Goal: Transaction & Acquisition: Purchase product/service

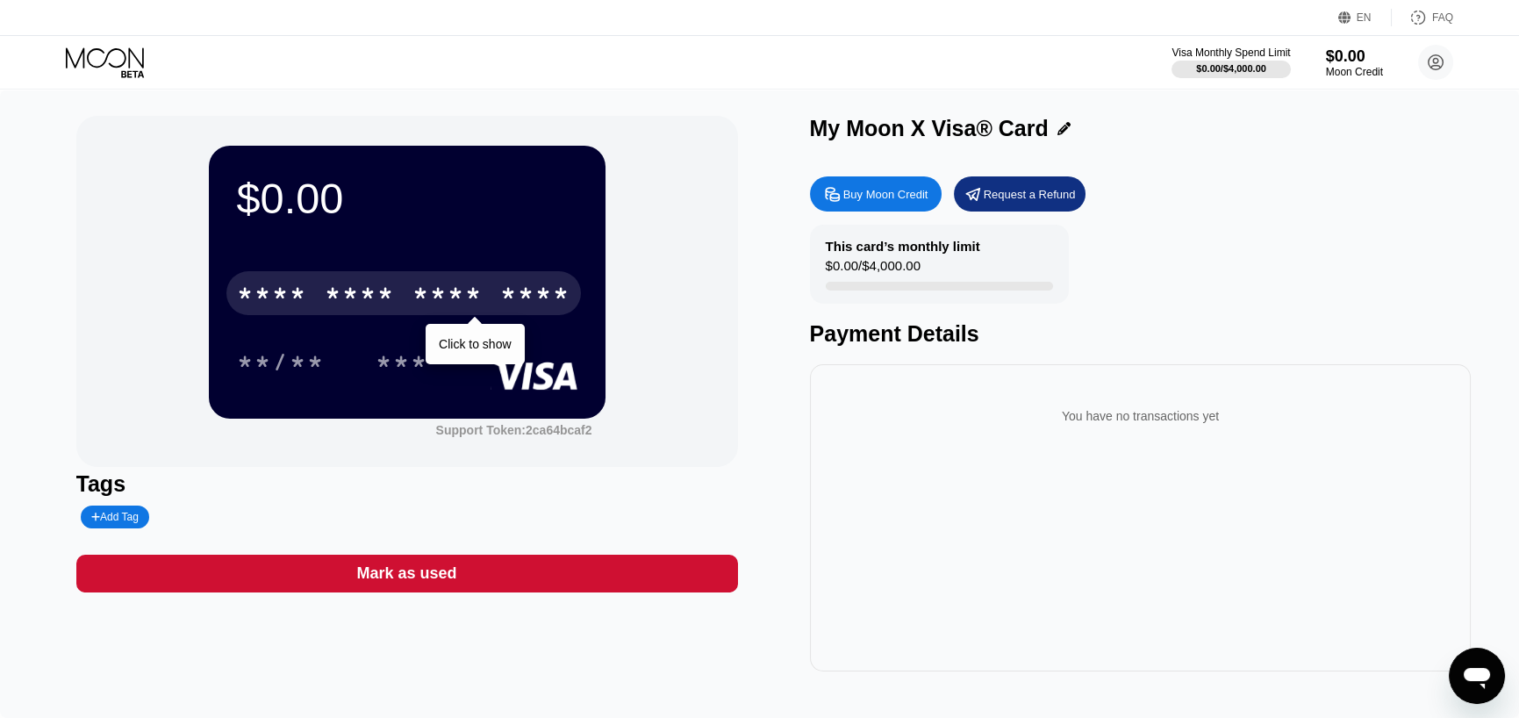
click at [469, 304] on div "* * * *" at bounding box center [447, 296] width 70 height 28
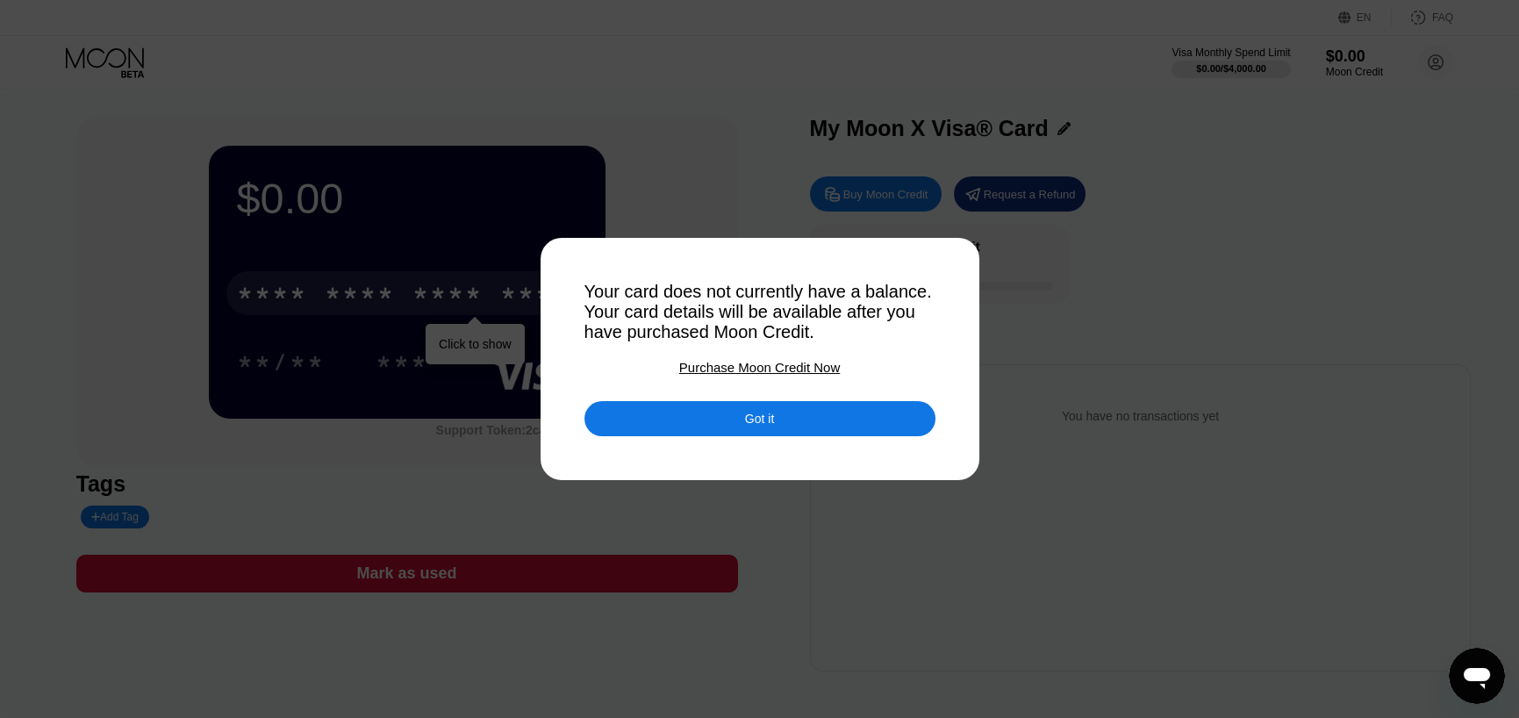
click at [750, 375] on div "Purchase Moon Credit Now" at bounding box center [759, 367] width 161 height 15
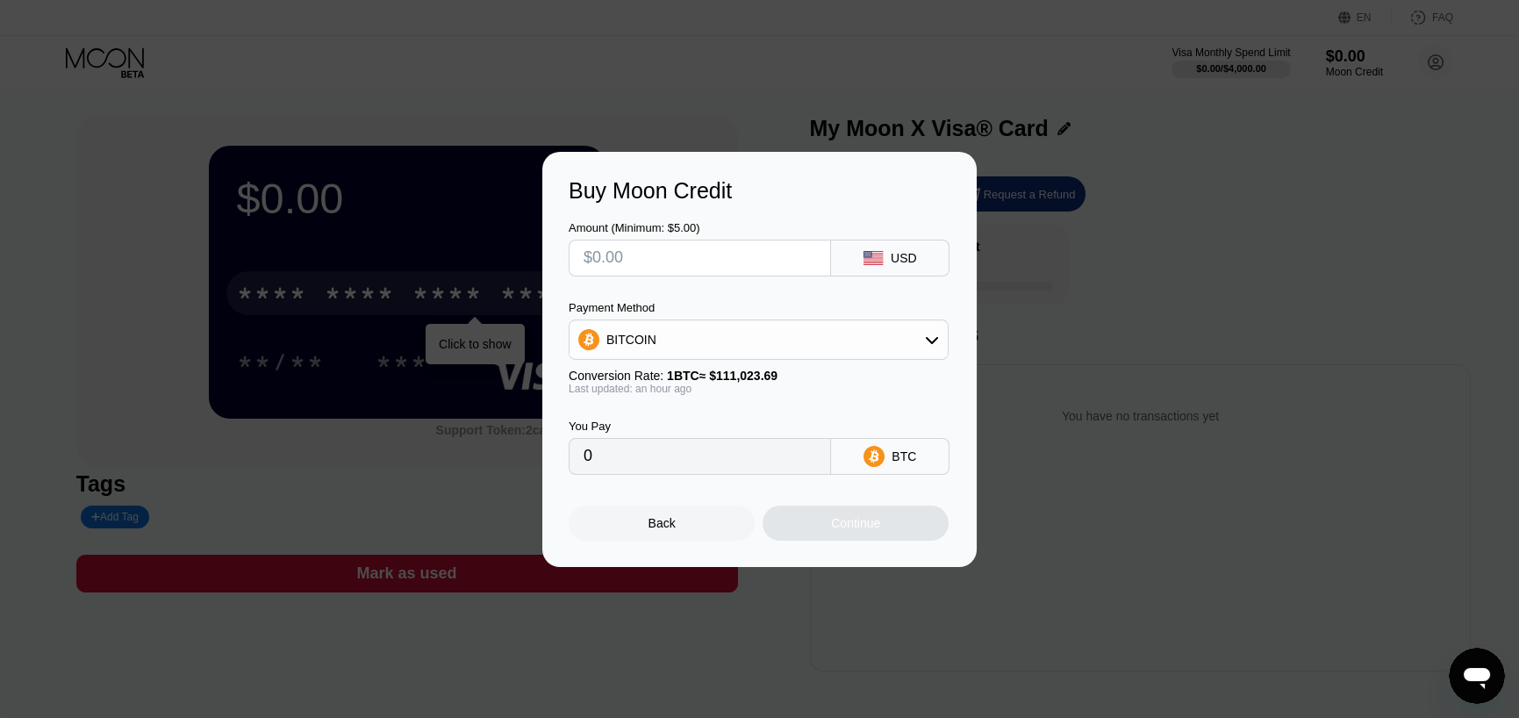
click at [750, 325] on div "BITCOIN" at bounding box center [758, 339] width 378 height 35
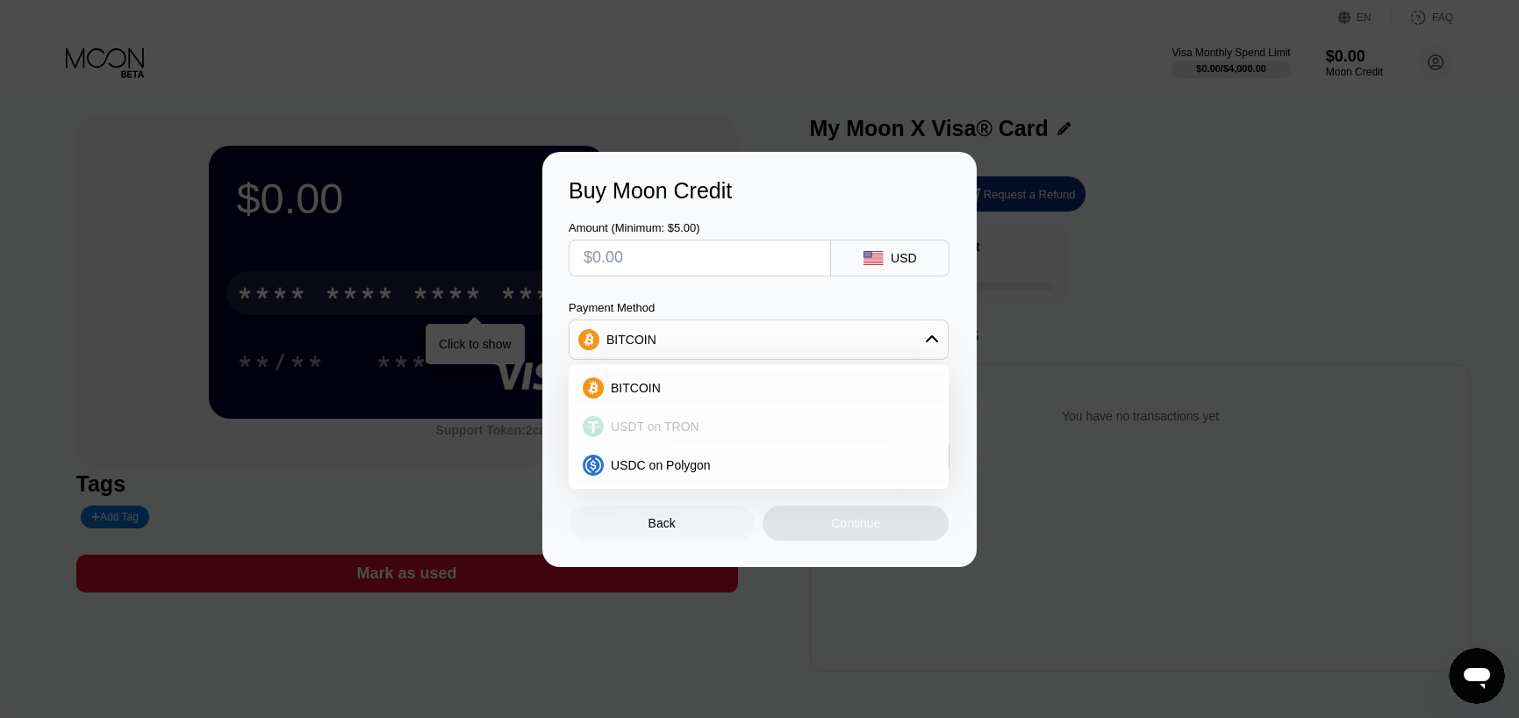
click at [695, 411] on div "USDT on TRON" at bounding box center [758, 426] width 369 height 35
type input "0.00"
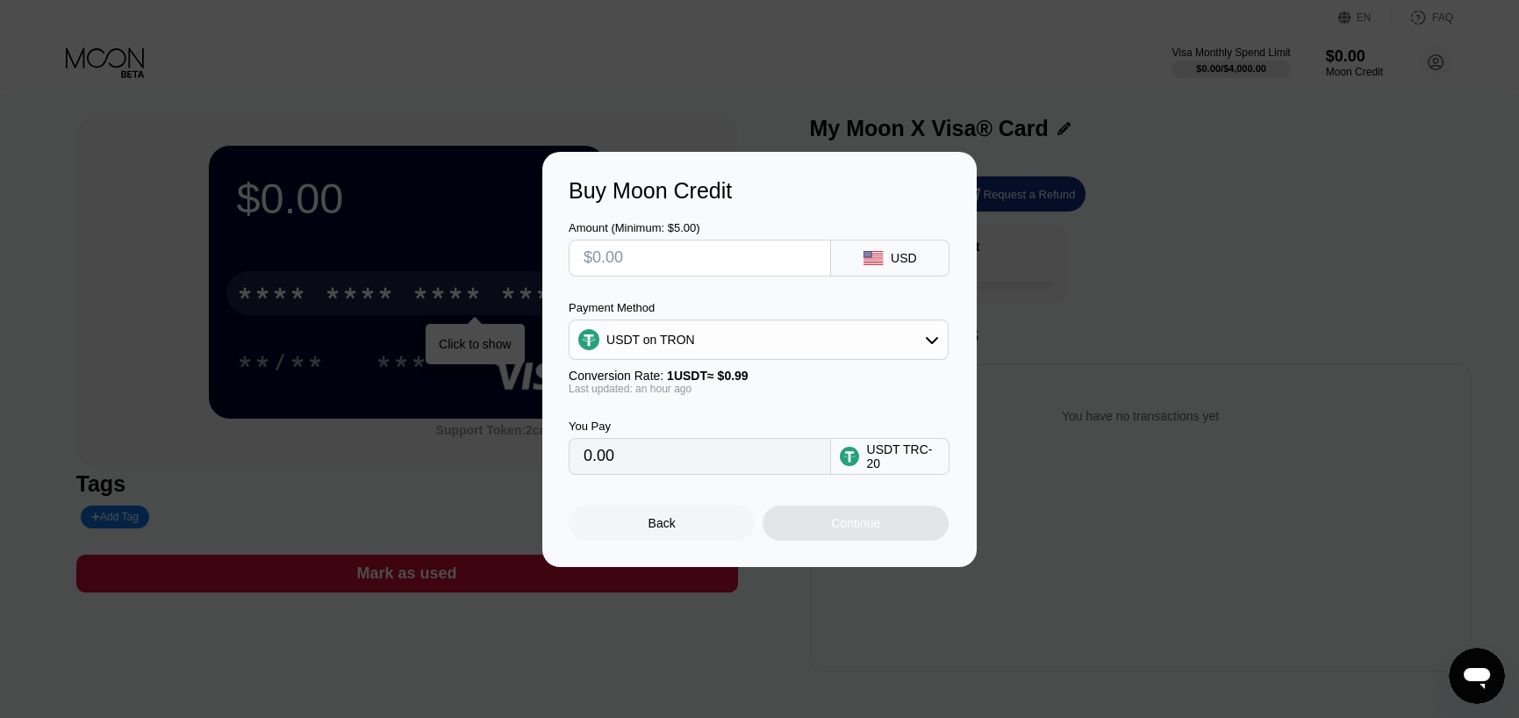
click at [750, 261] on input "text" at bounding box center [699, 257] width 232 height 35
type input "$1"
type input "1.01"
type input "$16"
type input "16.16"
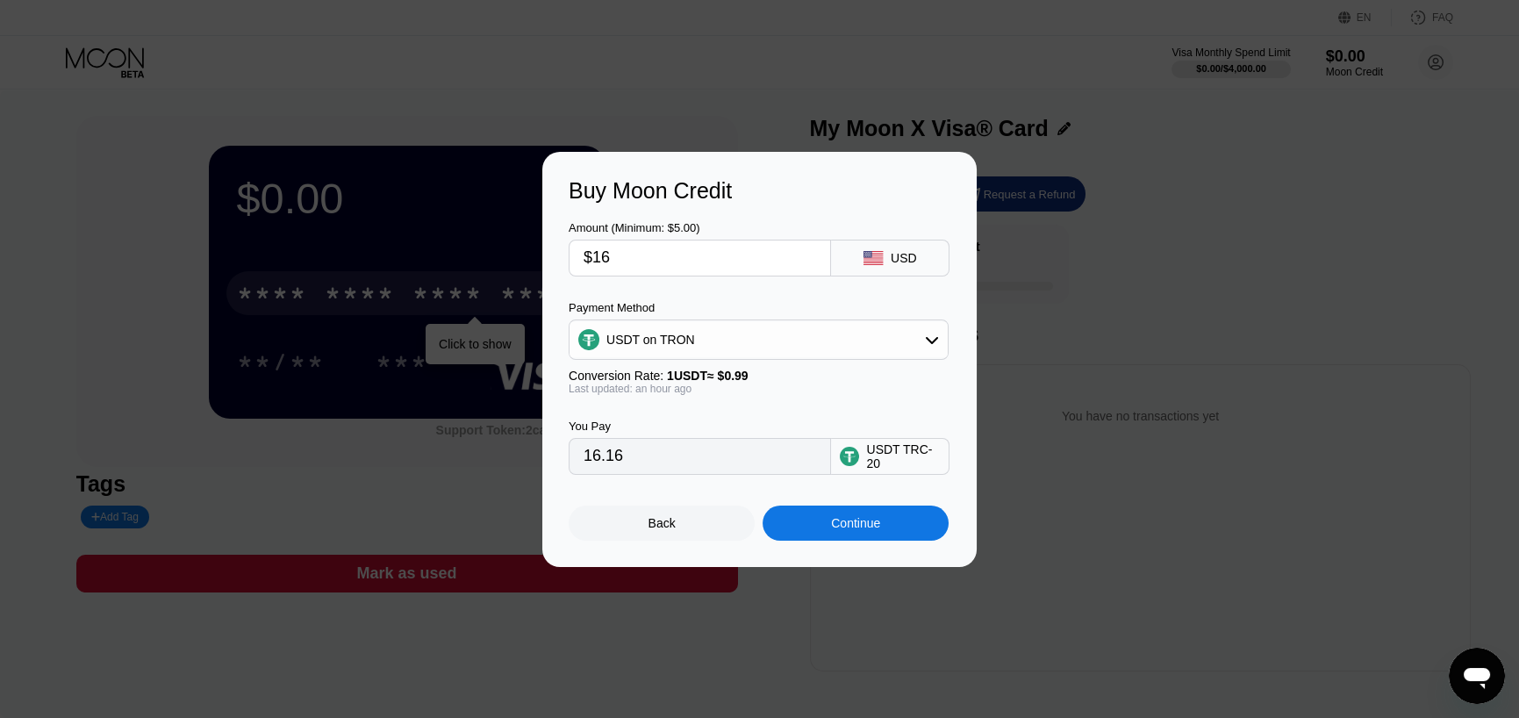
type input "$16"
click at [750, 530] on div "Continue" at bounding box center [855, 523] width 49 height 14
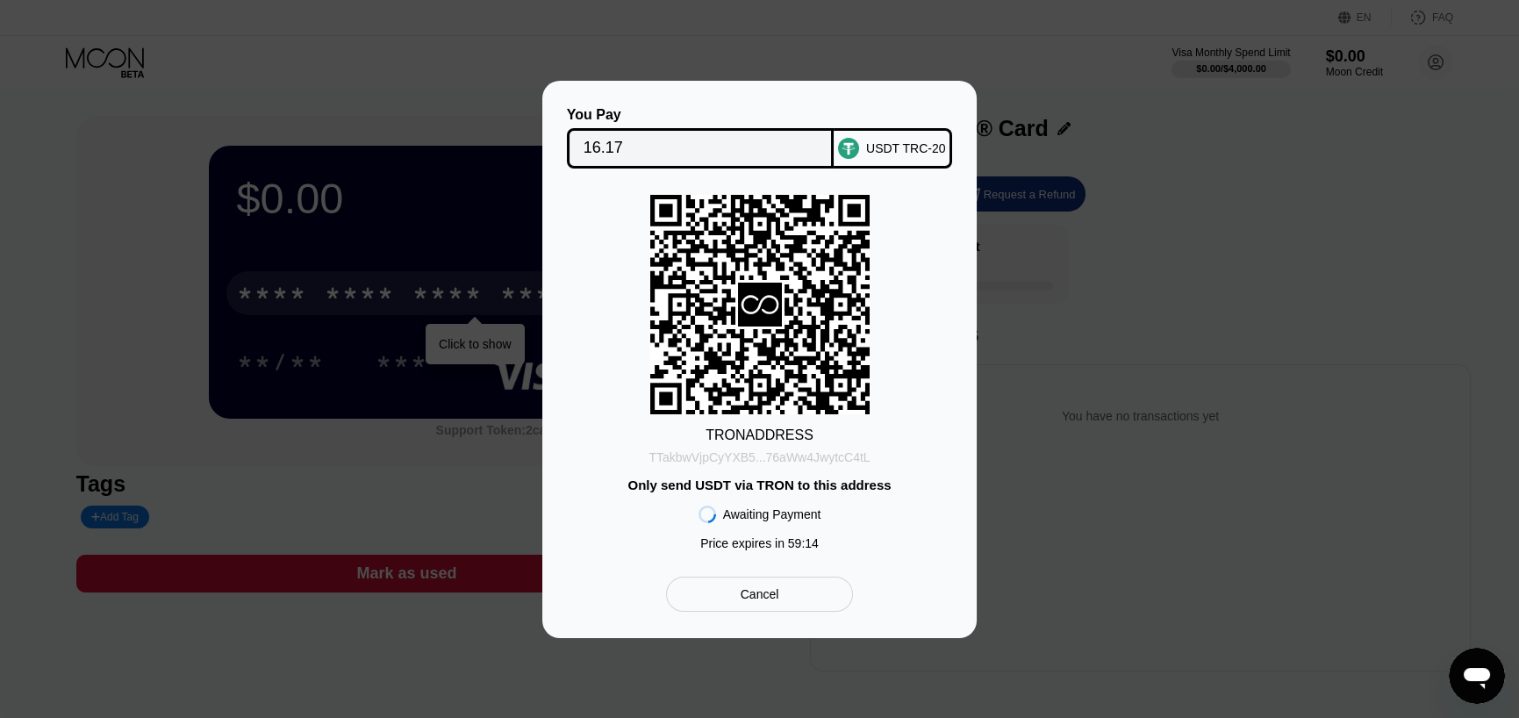
click at [735, 461] on div "TTakbwVjpCyYXB5...76aWw4JwytcC4tL" at bounding box center [758, 457] width 221 height 14
click at [740, 455] on div "TTakbwVjpCyYXB5...76aWw4JwytcC4tL" at bounding box center [758, 457] width 221 height 14
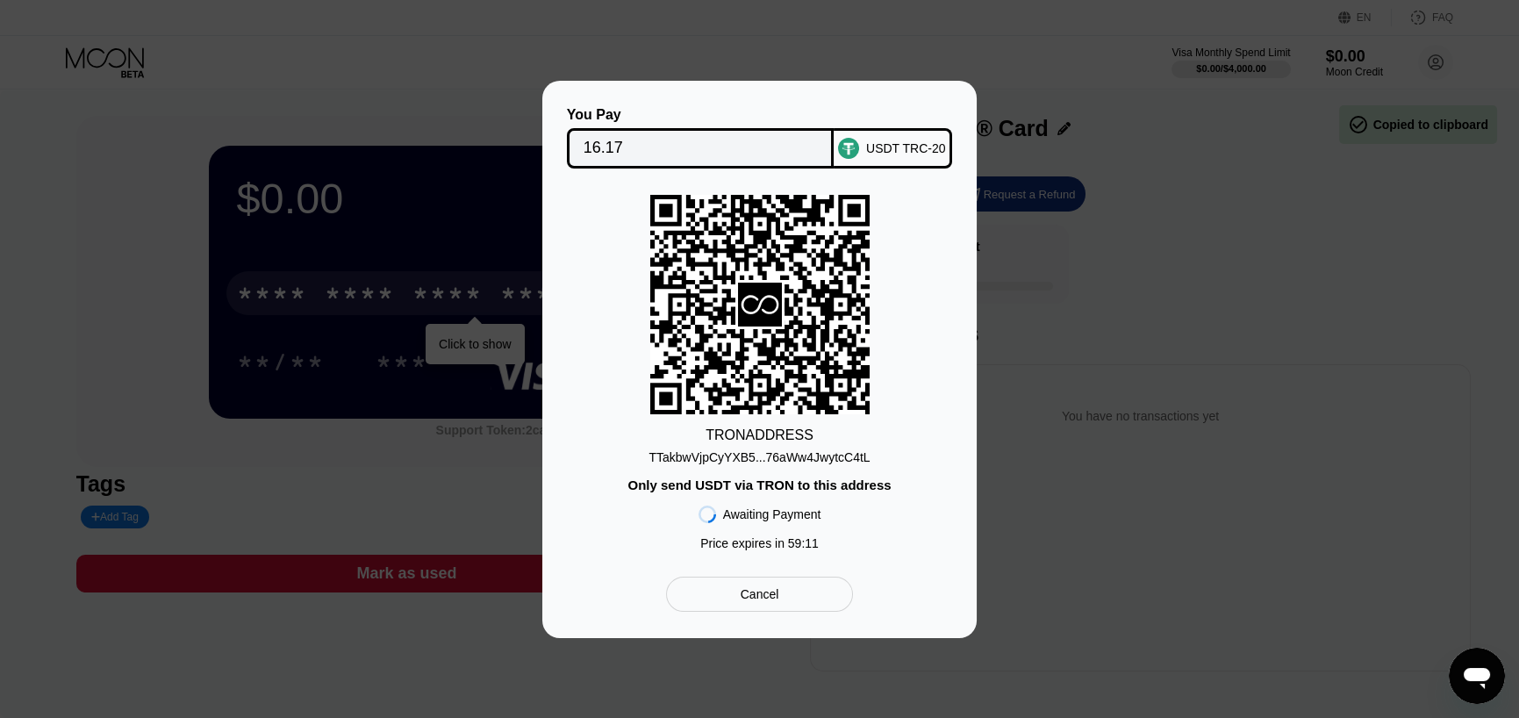
click at [750, 463] on div "TTakbwVjpCyYXB5...76aWw4JwytcC4tL" at bounding box center [758, 457] width 221 height 14
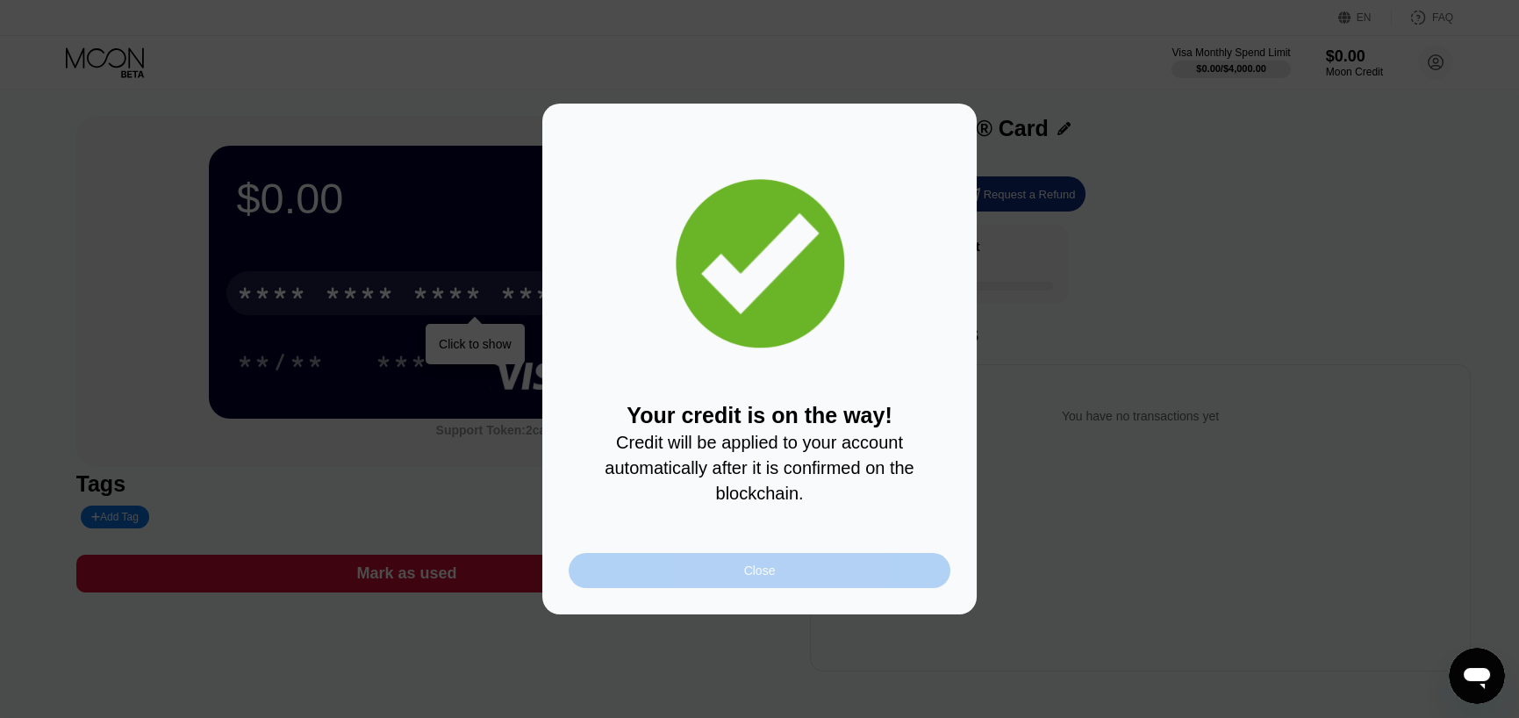
click at [745, 572] on div "Close" at bounding box center [760, 570] width 32 height 14
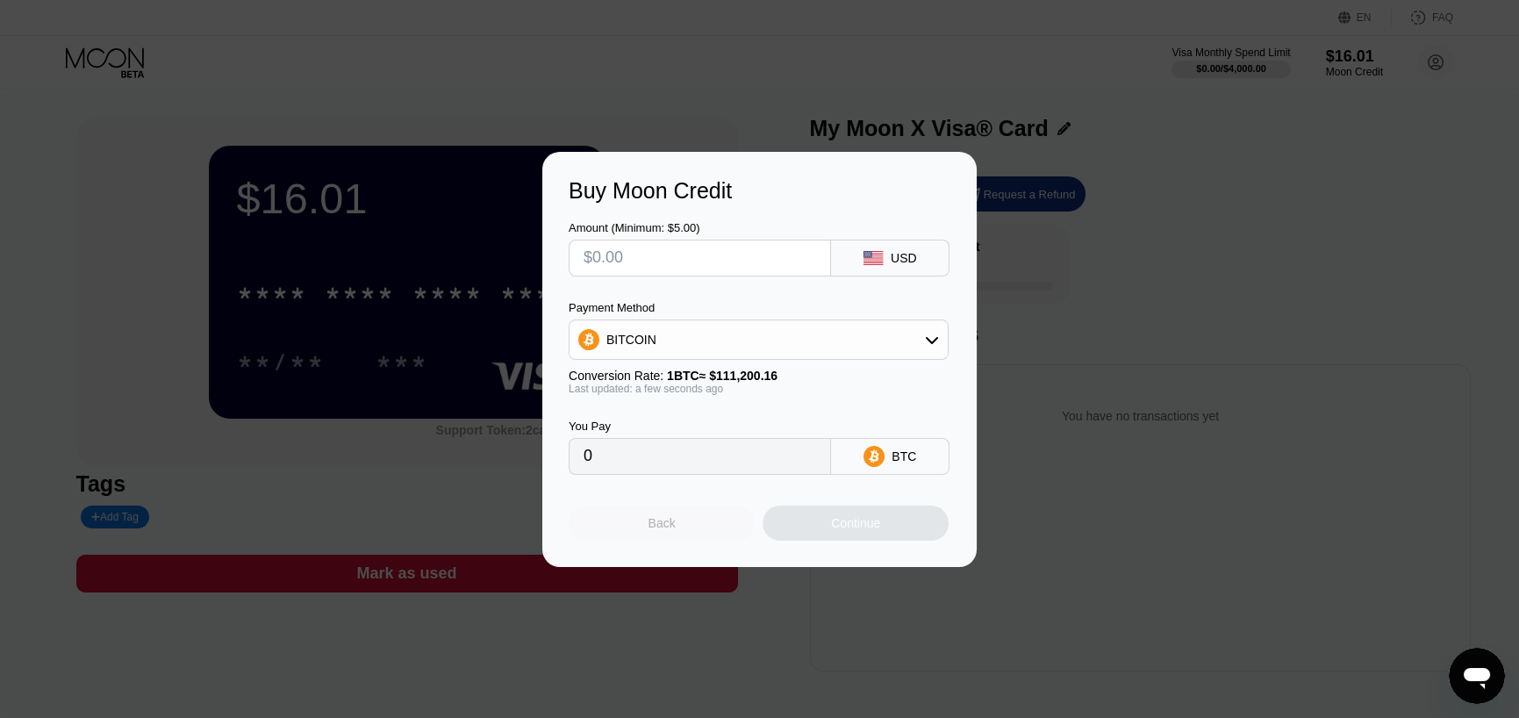
click at [675, 532] on div "Back" at bounding box center [661, 522] width 186 height 35
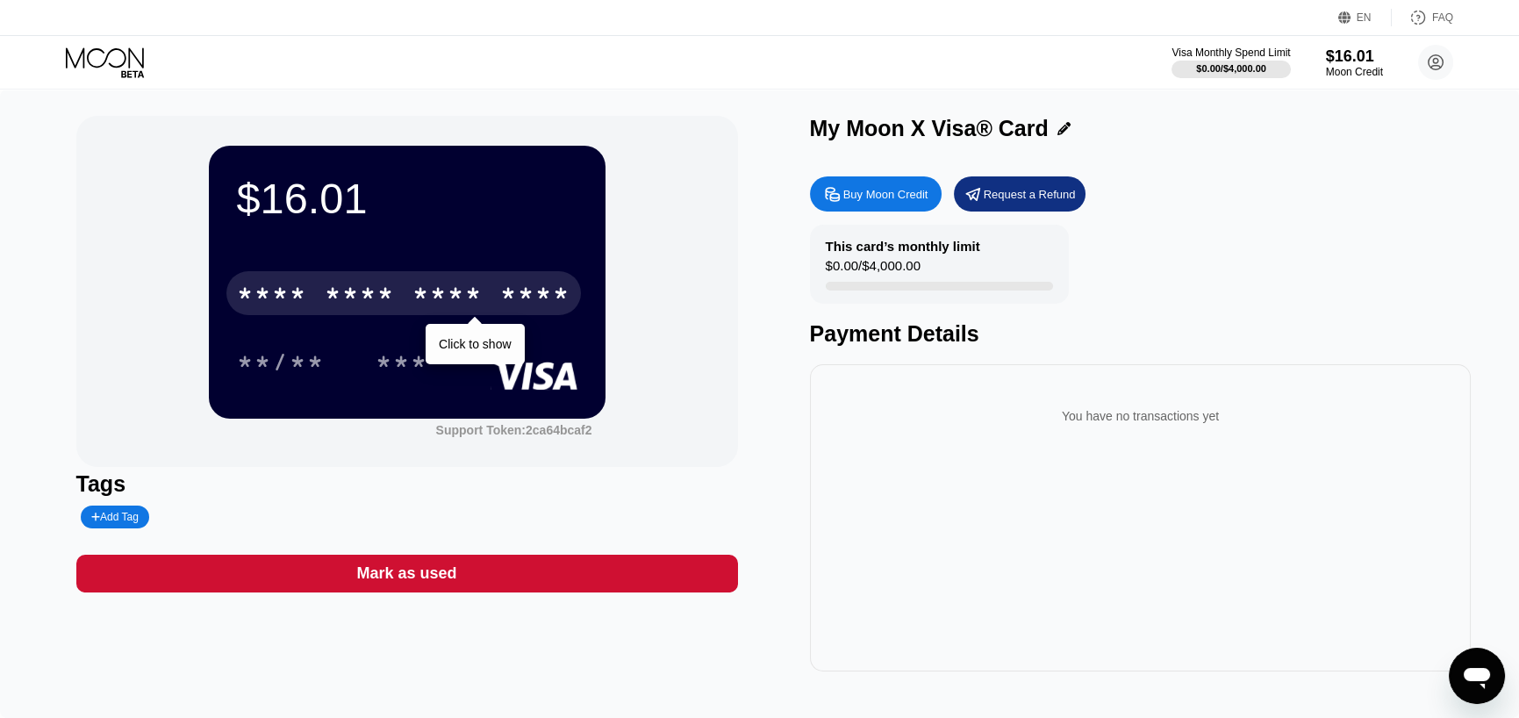
click at [502, 291] on div "****" at bounding box center [535, 296] width 70 height 28
click at [478, 298] on div "* * * *" at bounding box center [447, 296] width 70 height 28
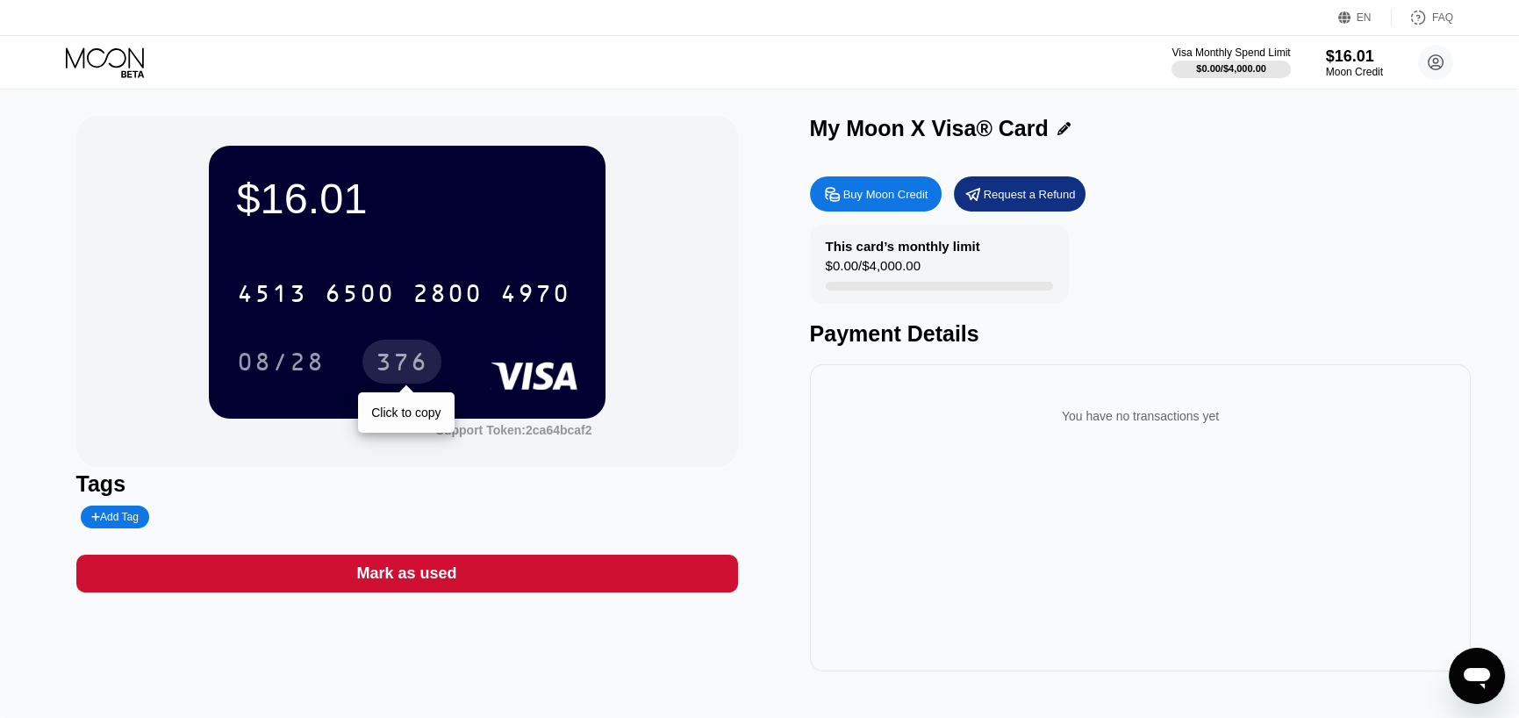
click at [411, 369] on div "376" at bounding box center [401, 364] width 53 height 28
